Goal: Information Seeking & Learning: Understand process/instructions

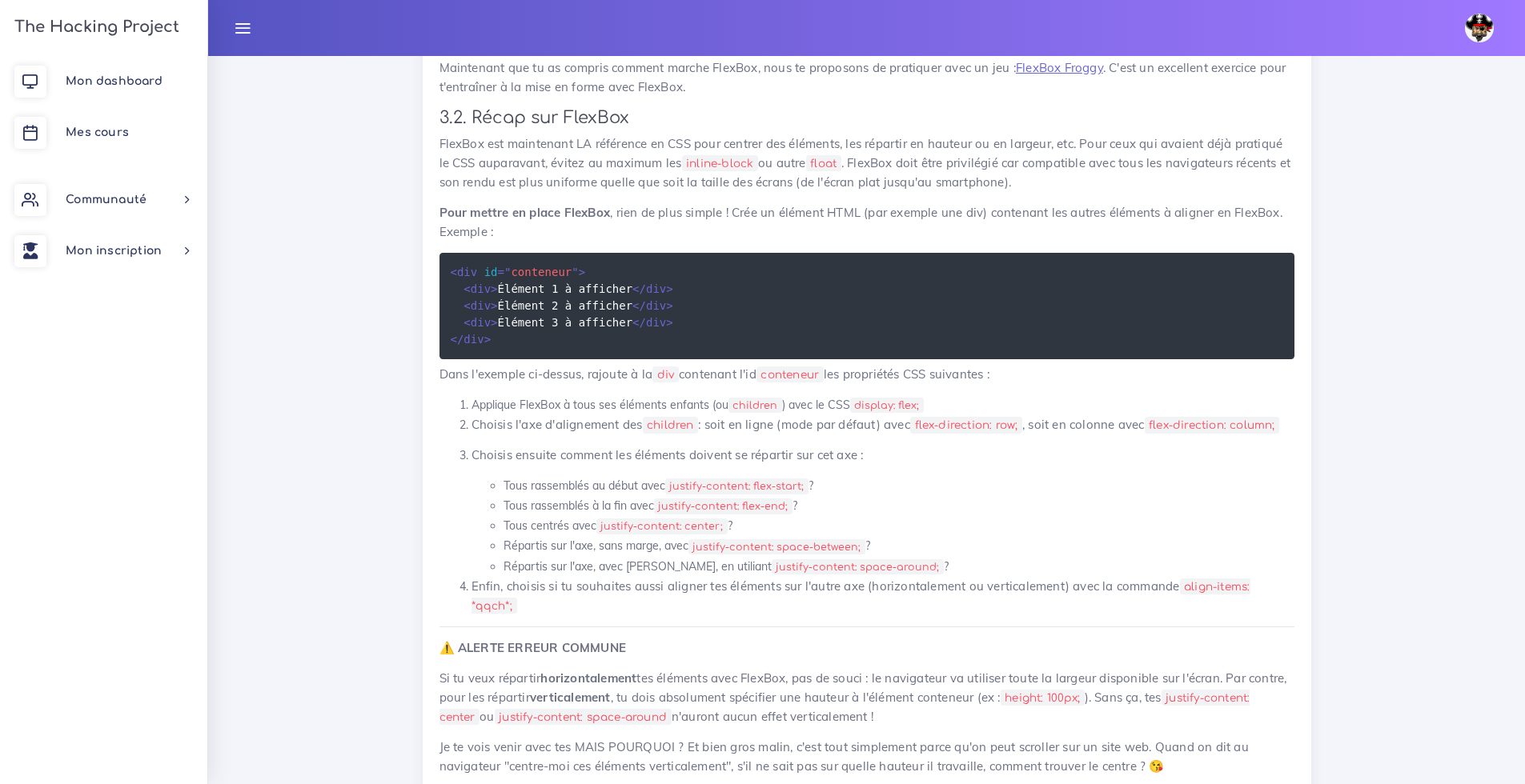
scroll to position [7794, 0]
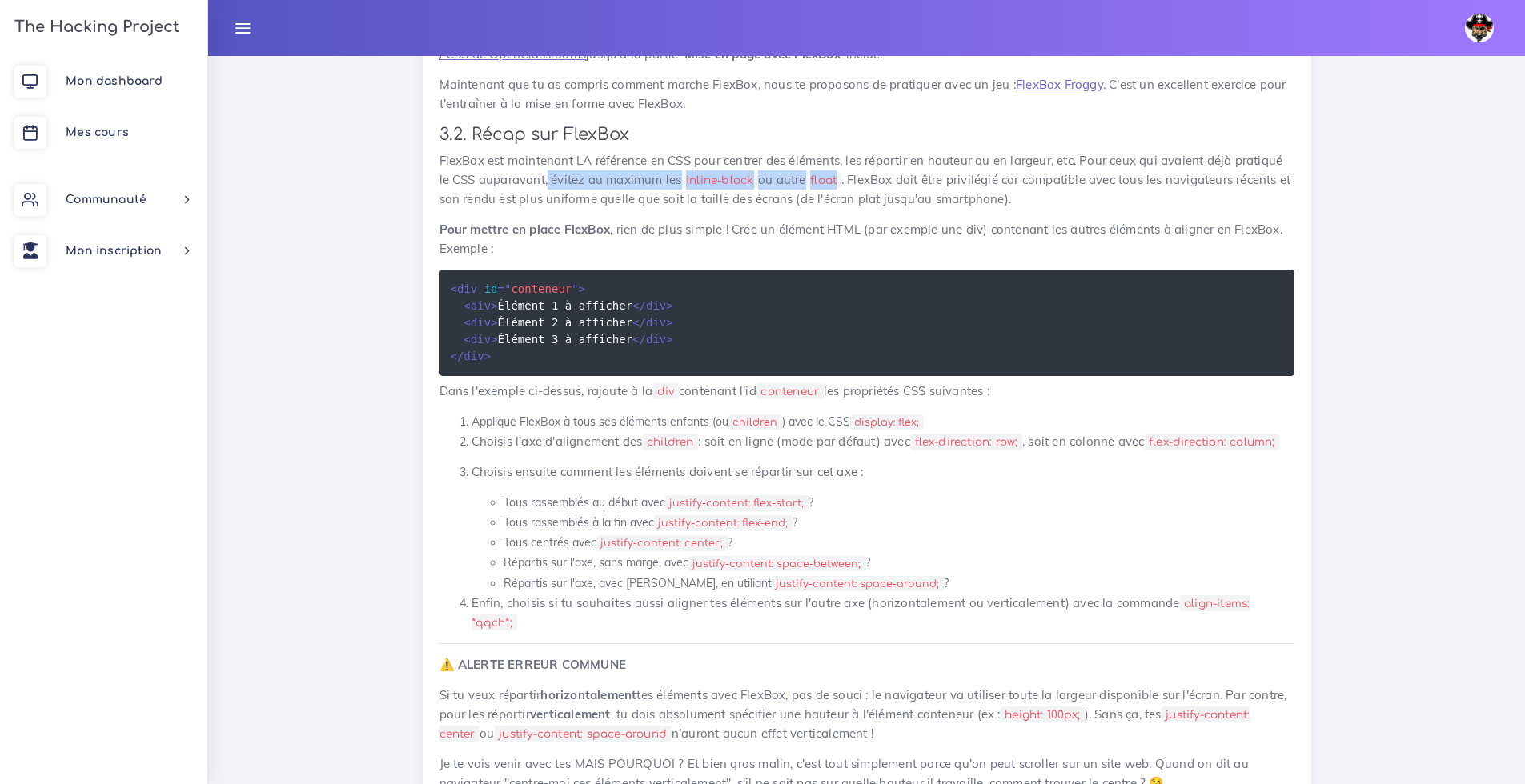
drag, startPoint x: 548, startPoint y: 121, endPoint x: 850, endPoint y: 127, distance: 302.1
click at [850, 152] on p "FlexBox est maintenant LA référence en CSS pour centrer des éléments, les répar…" at bounding box center [867, 180] width 855 height 57
copy p "évitez au maximum les inline-block ou autre float"
click at [519, 222] on strong "Pour mettre en place FlexBox" at bounding box center [525, 230] width 171 height 15
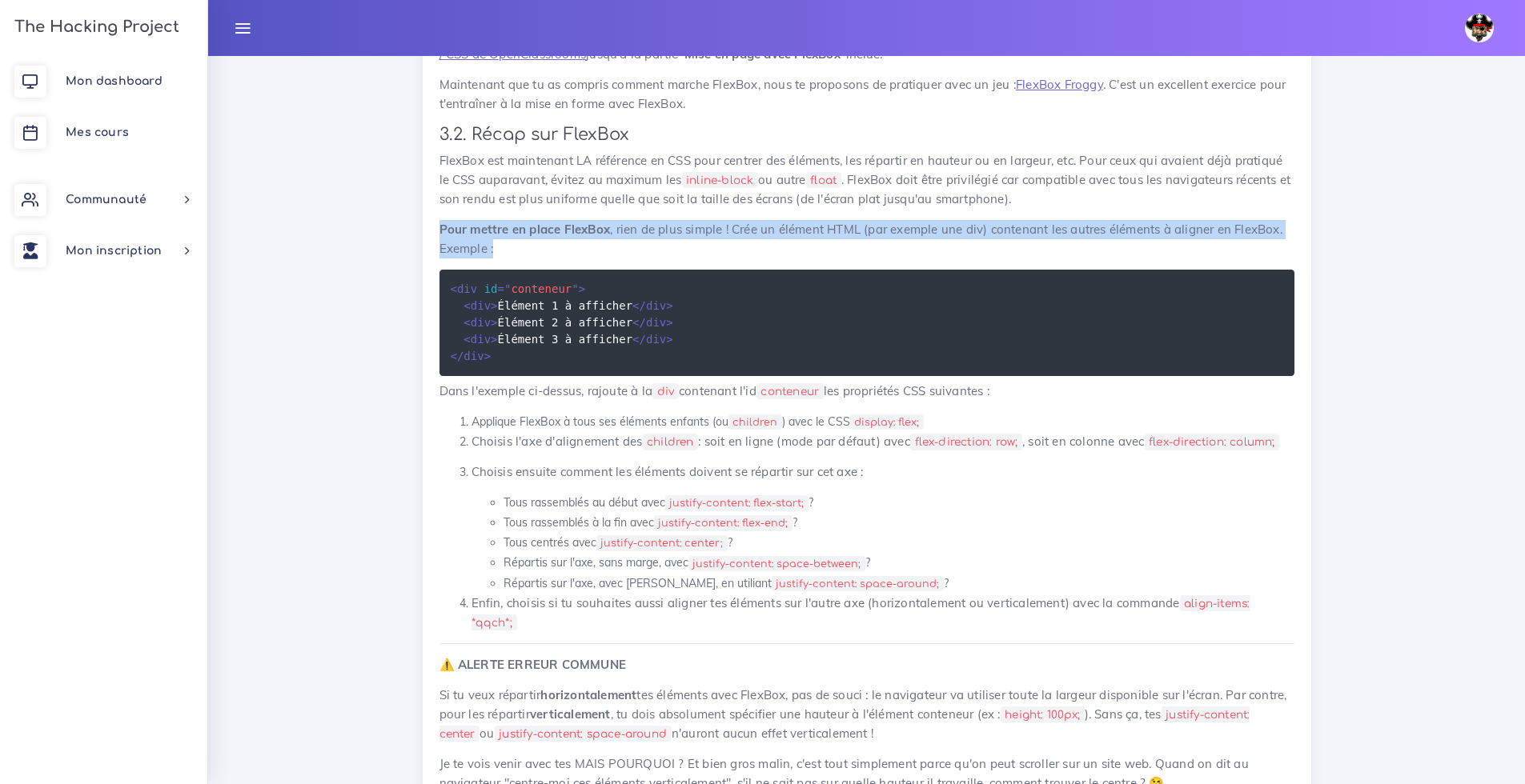
click at [519, 222] on strong "Pour mettre en place FlexBox" at bounding box center [525, 230] width 171 height 15
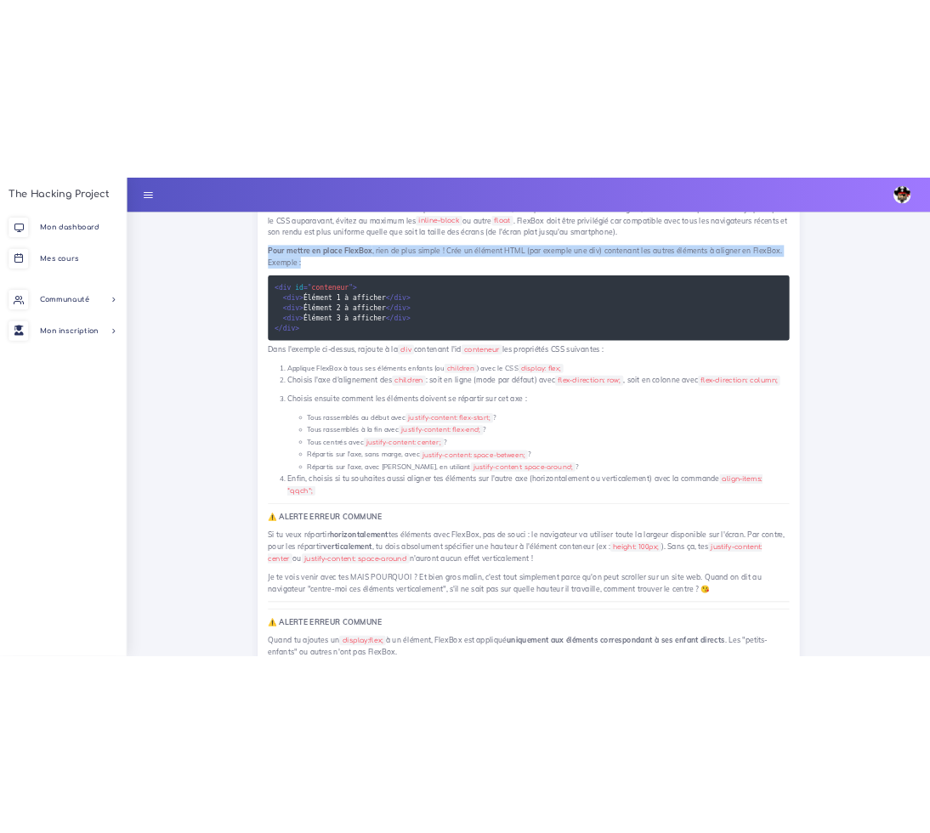
scroll to position [8386, 0]
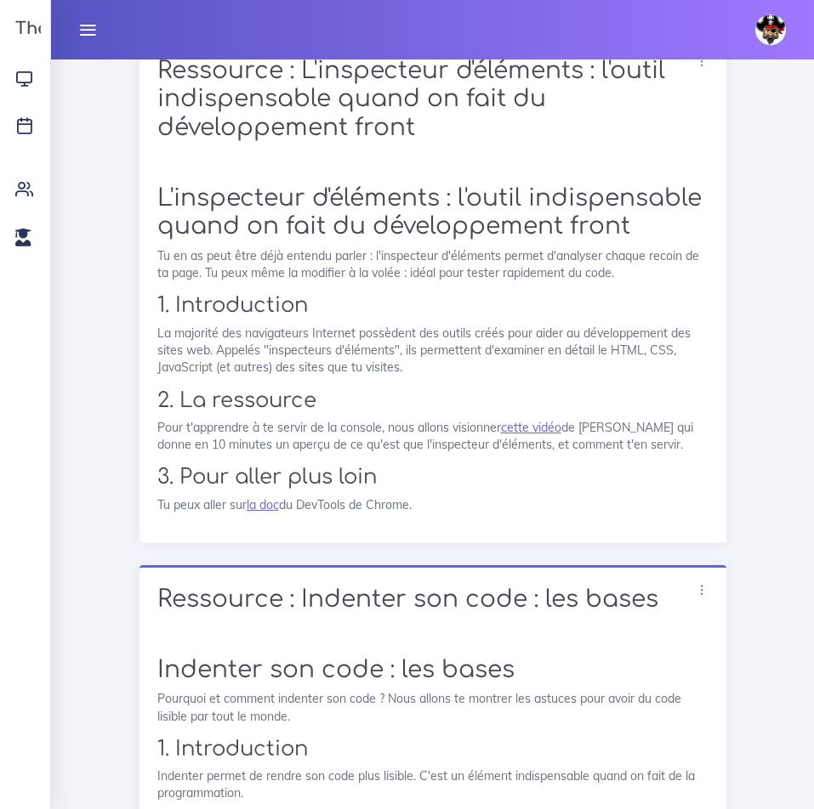
scroll to position [10557, 0]
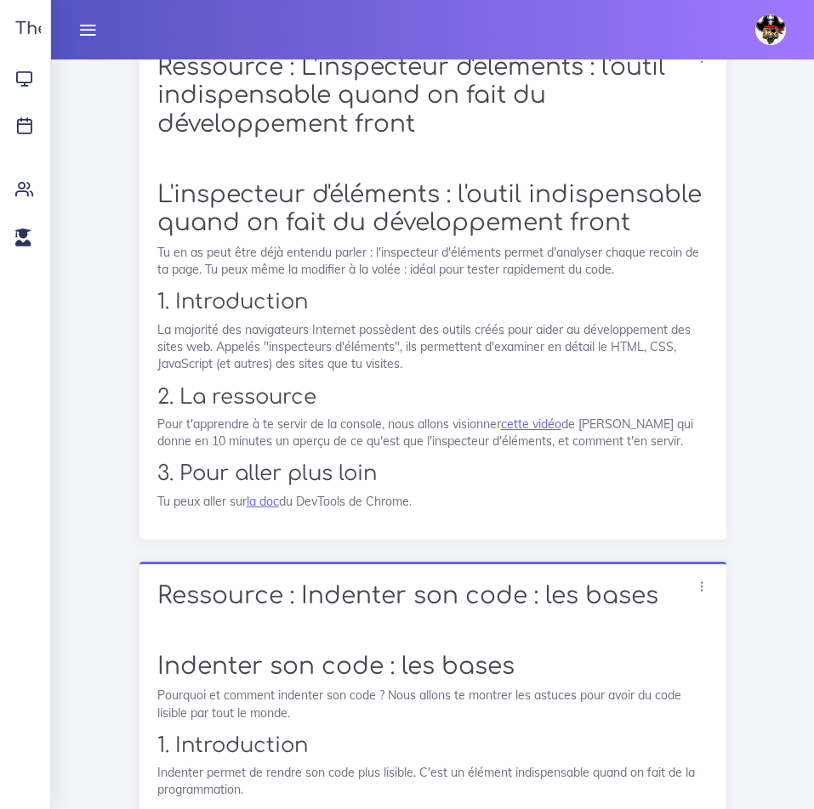
drag, startPoint x: 212, startPoint y: 305, endPoint x: 161, endPoint y: 268, distance: 63.3
copy p "Quand tu ajoutes un display:flex; à un élément, FlexBox est appliqué uniquement…"
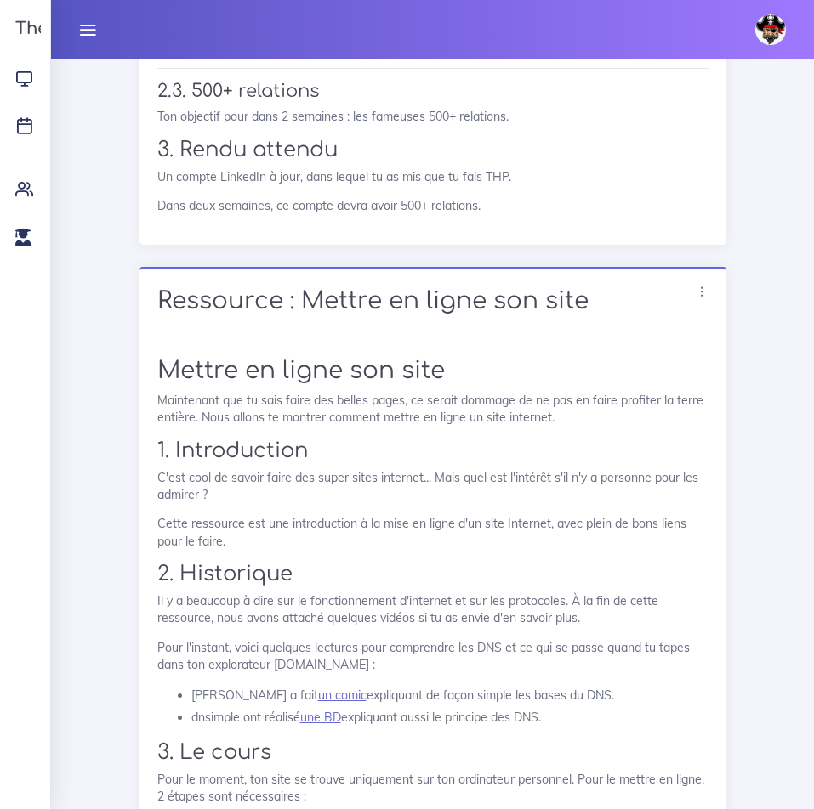
scroll to position [12804, 0]
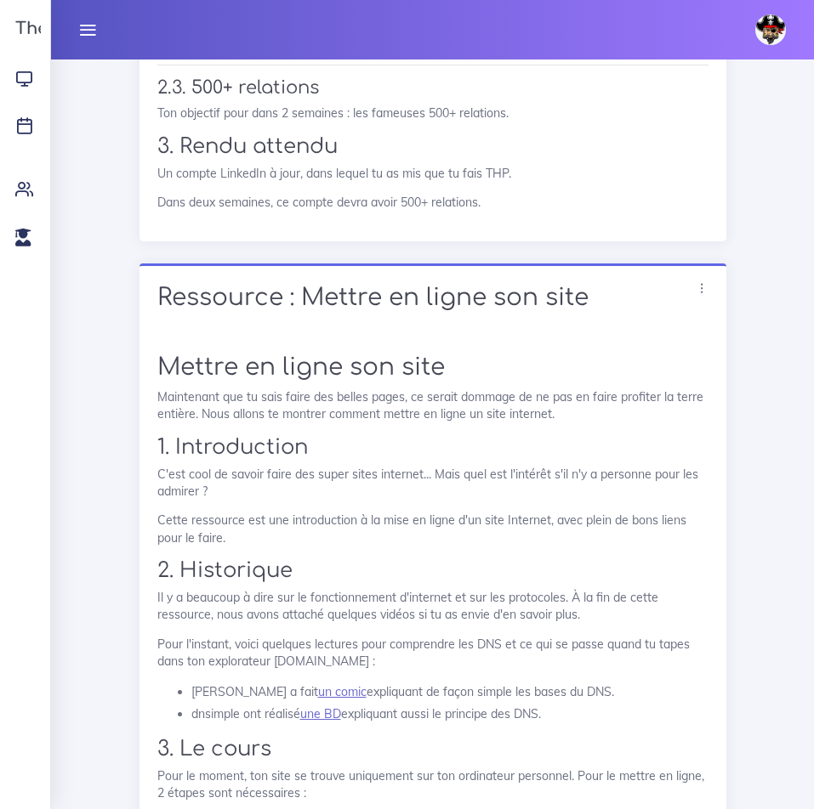
drag, startPoint x: 196, startPoint y: 89, endPoint x: 327, endPoint y: 88, distance: 131.8
copy li "indent 2 spaces default"
drag, startPoint x: 562, startPoint y: 174, endPoint x: 700, endPoint y: 172, distance: 137.8
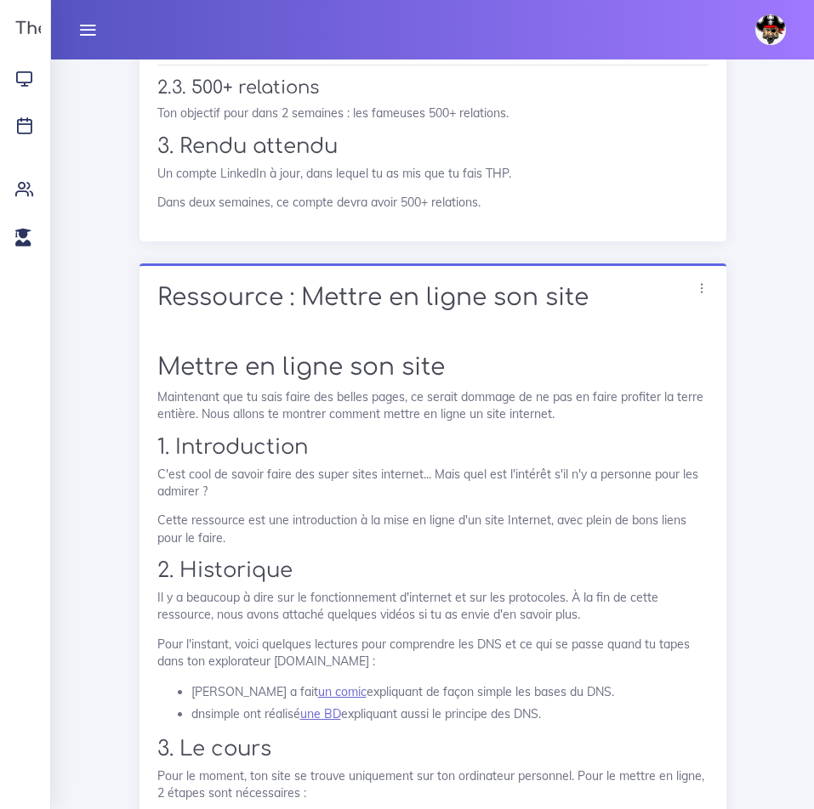
copy li ", cela fera comme si tu appuyais deux fois sur espace. D'un ordinateur à l'autr…"
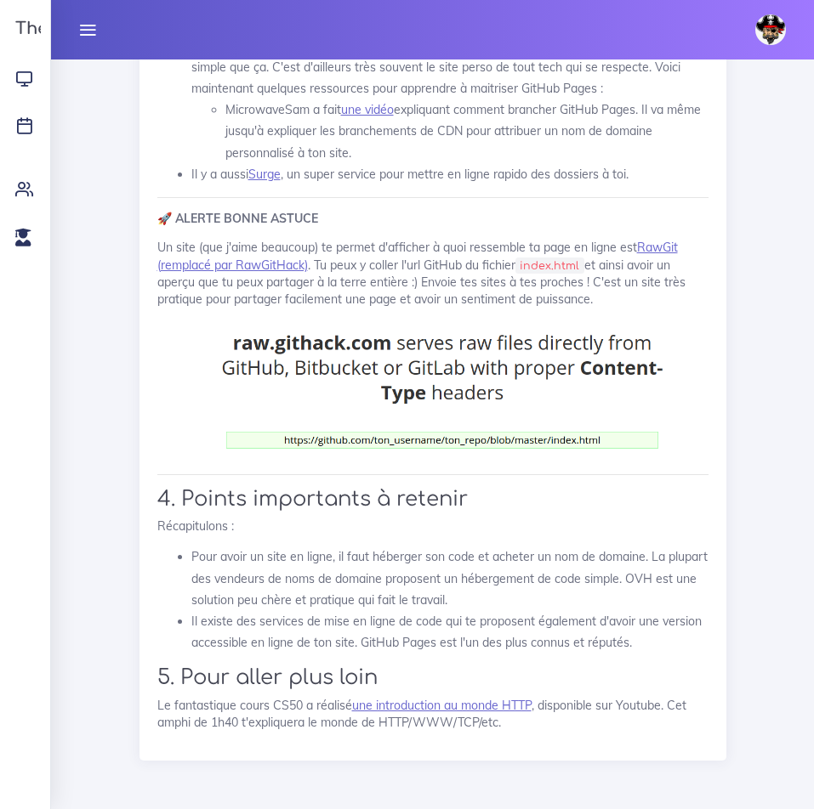
scroll to position [14680, 0]
drag, startPoint x: 515, startPoint y: 94, endPoint x: 609, endPoint y: 94, distance: 93.5
copy li "les bases du DNS"
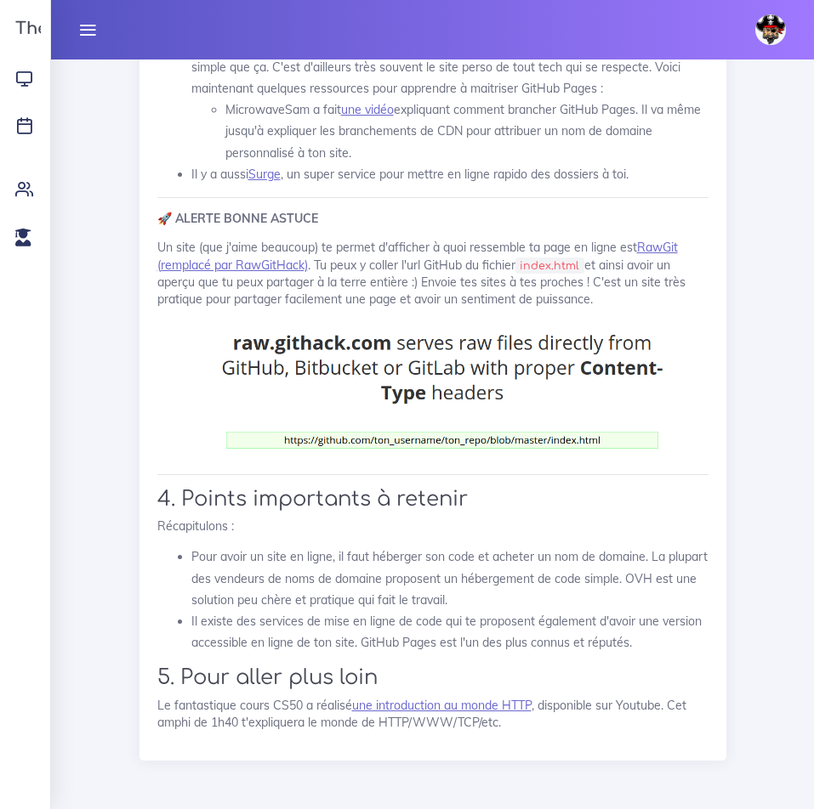
drag, startPoint x: 181, startPoint y: 102, endPoint x: 508, endPoint y: 224, distance: 348.7
copy div "Pour le moment, ton site se trouve uniquement sur ton ordinateur personnel. Pou…"
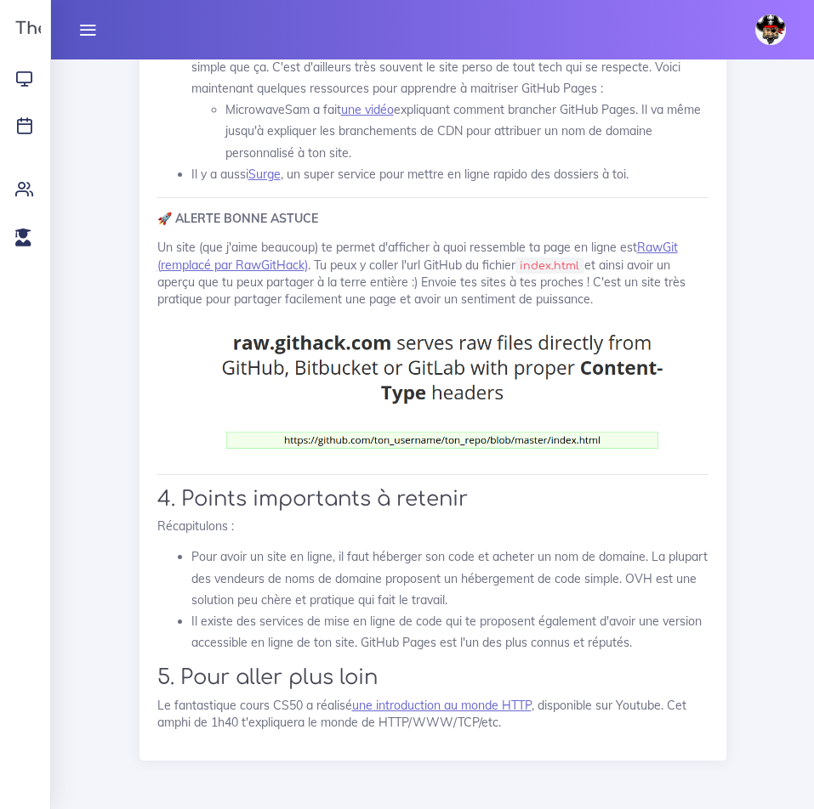
drag, startPoint x: 257, startPoint y: 292, endPoint x: 151, endPoint y: 145, distance: 180.3
copy div "3.2. Acheter un nom de domaine Maintenant, pour acheter un nom de domaine, tu p…"
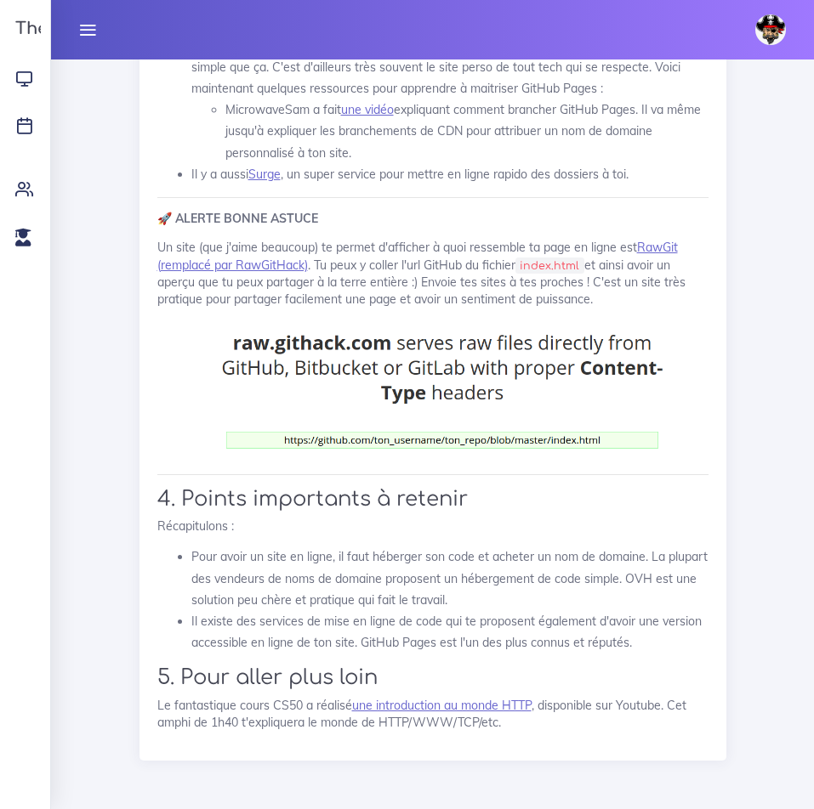
scroll to position [14863, 0]
drag, startPoint x: 253, startPoint y: 416, endPoint x: 145, endPoint y: 173, distance: 264.9
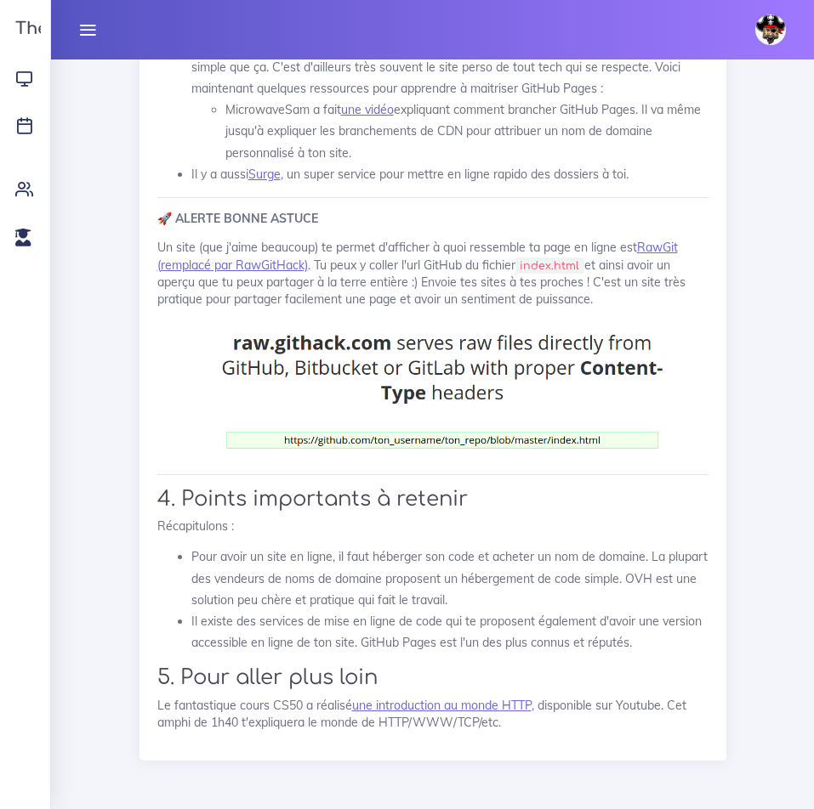
drag, startPoint x: 468, startPoint y: 249, endPoint x: 128, endPoint y: 186, distance: 345.9
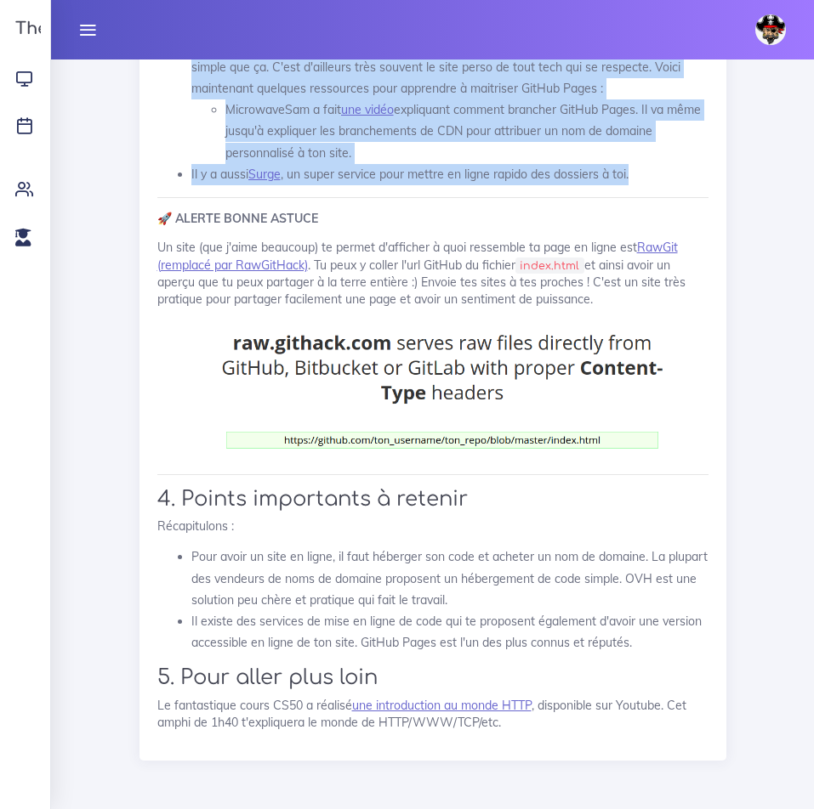
drag, startPoint x: 161, startPoint y: 202, endPoint x: 678, endPoint y: 449, distance: 573.5
copy div "3.3. Des services de mise en ligne gratuite de code Si tu veux mettre en ligne …"
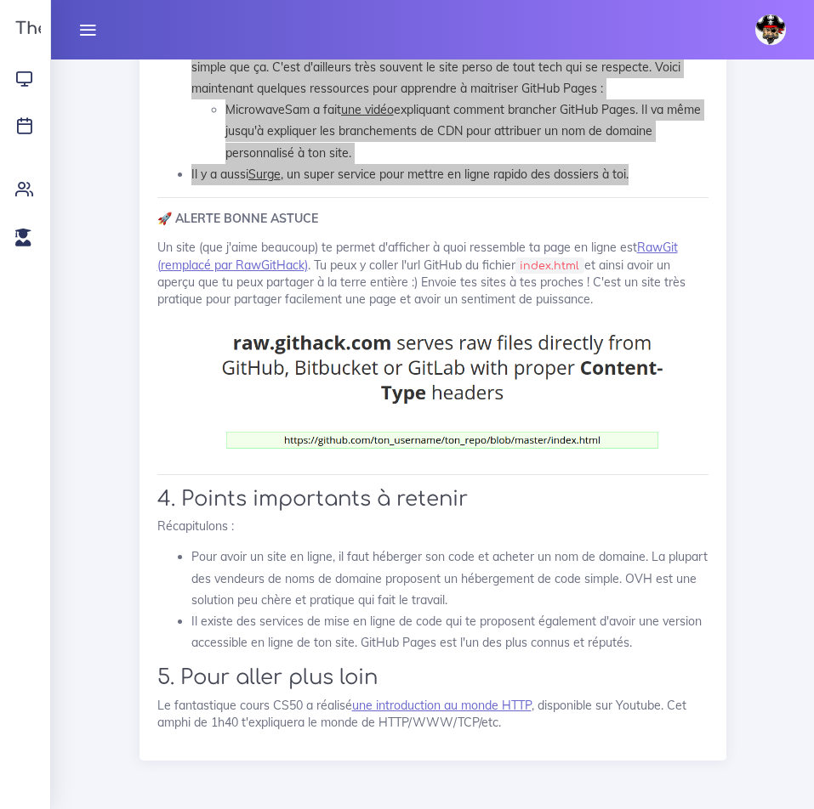
click at [197, 164] on li "Le plus célèbre : GitHub Pages . Ce service de GitHub propose à chacun de ses u…" at bounding box center [449, 78] width 517 height 172
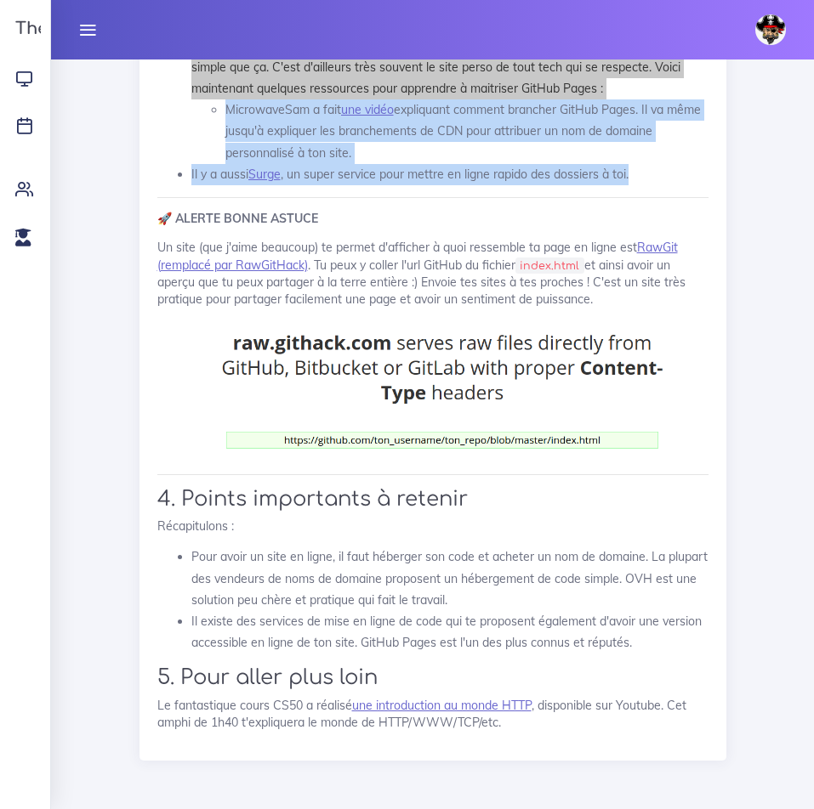
click at [210, 164] on li "Le plus célèbre : GitHub Pages . Ce service de GitHub propose à chacun de ses u…" at bounding box center [449, 78] width 517 height 172
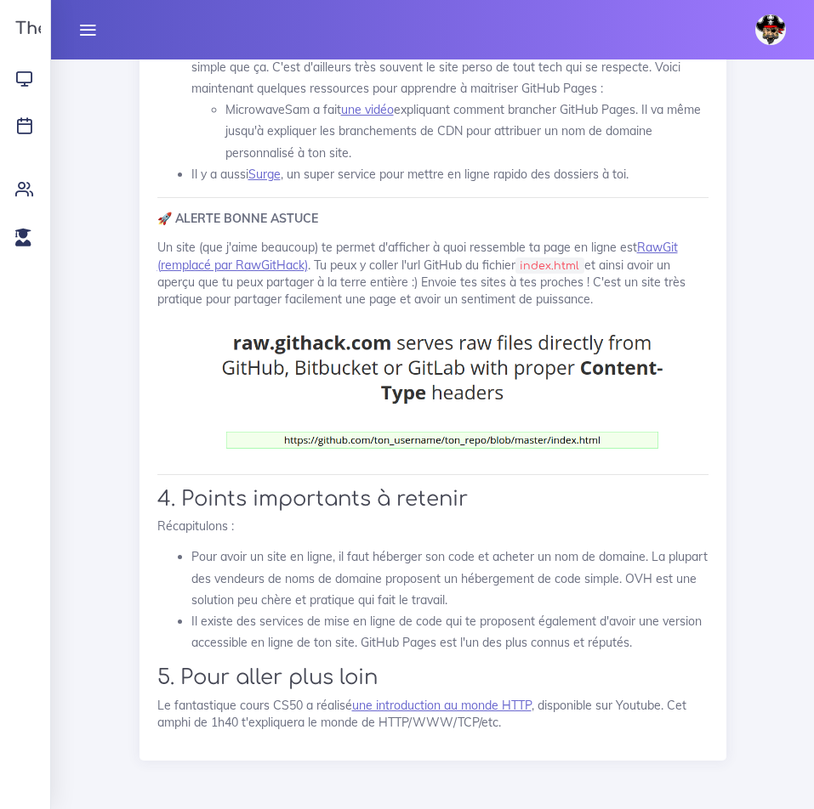
scroll to position [15224, 0]
